Goal: Task Accomplishment & Management: Complete application form

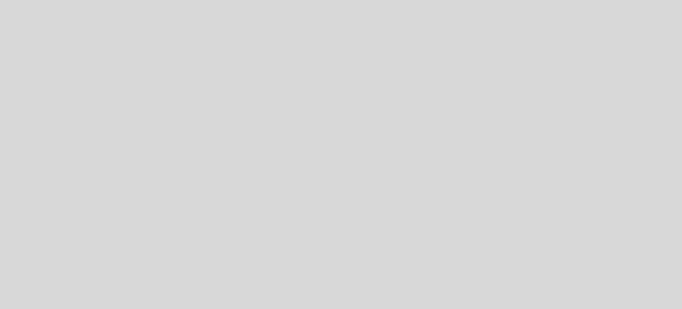
select select "es"
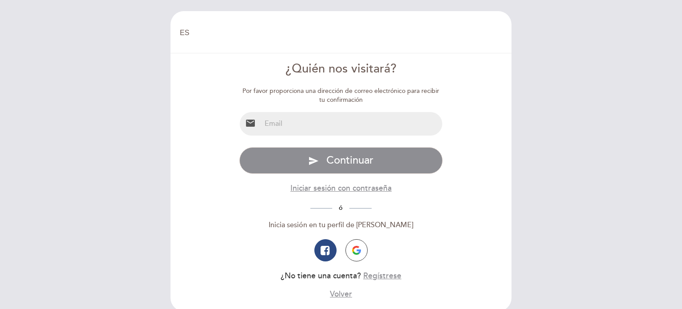
click at [289, 121] on input "email" at bounding box center [352, 124] width 182 height 24
type input "[EMAIL_ADDRESS][DOMAIN_NAME]"
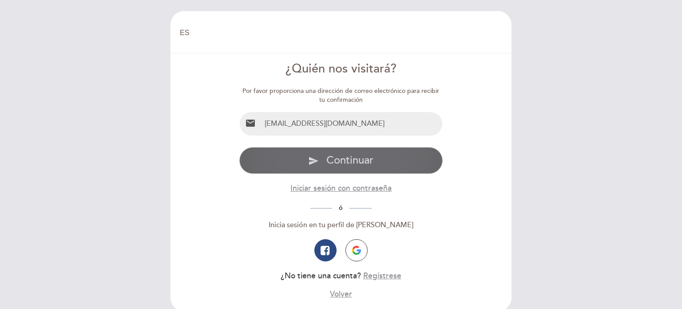
click at [356, 164] on span "Continuar" at bounding box center [349, 160] width 47 height 13
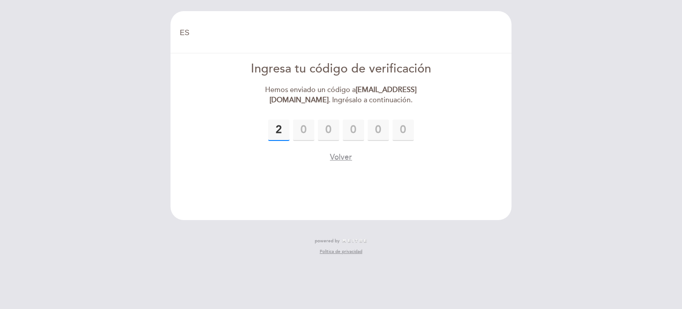
type input "2"
type input "4"
type input "7"
type input "3"
type input "5"
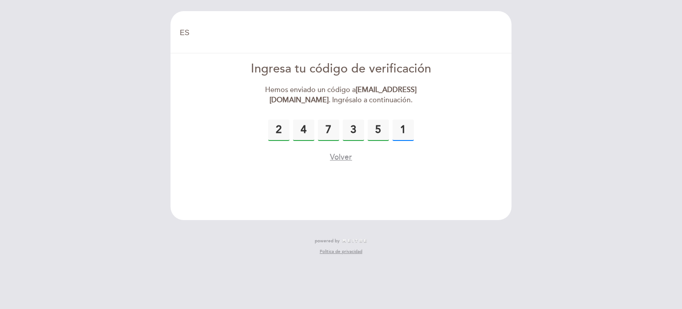
type input "1"
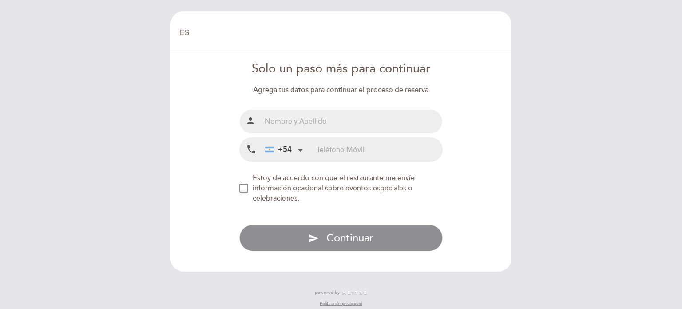
click at [312, 120] on input "text" at bounding box center [352, 122] width 182 height 24
type input "[PERSON_NAME]"
click at [353, 149] on input "tel" at bounding box center [380, 150] width 126 height 24
type input "3515152548"
click at [268, 184] on span "Estoy de acuerdo con que el restaurante me envíe información ocasional sobre ev…" at bounding box center [334, 187] width 162 height 29
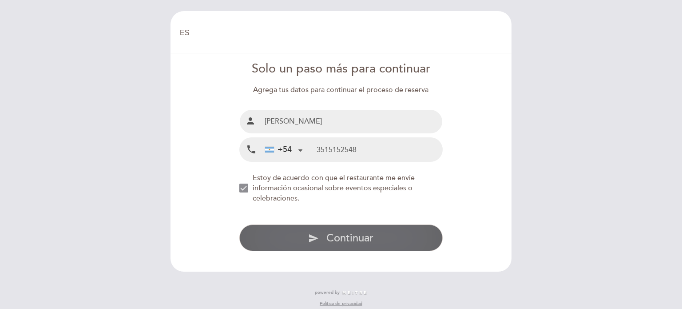
click at [365, 234] on span "Continuar" at bounding box center [349, 237] width 47 height 13
